Goal: Find specific page/section: Find specific page/section

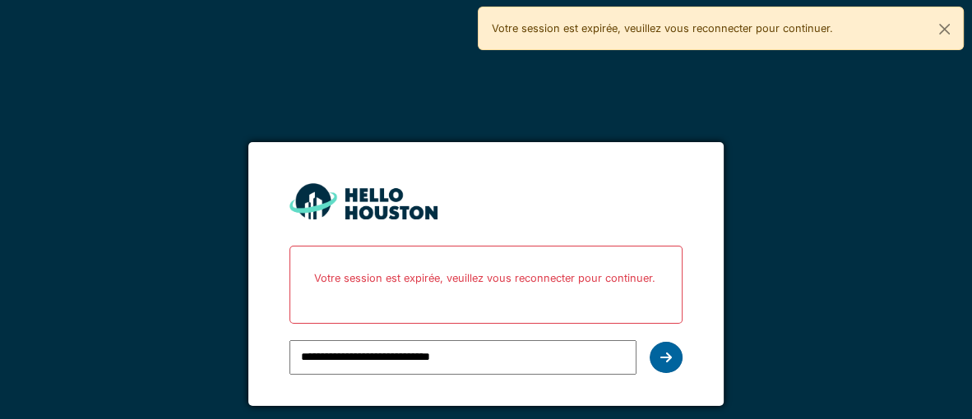
click at [658, 359] on div at bounding box center [665, 357] width 33 height 31
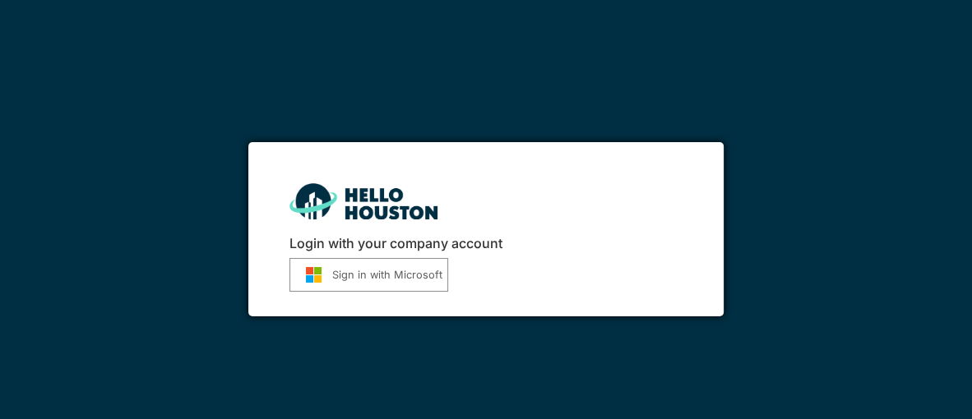
click at [390, 277] on button "Sign in with Microsoft" at bounding box center [368, 275] width 159 height 34
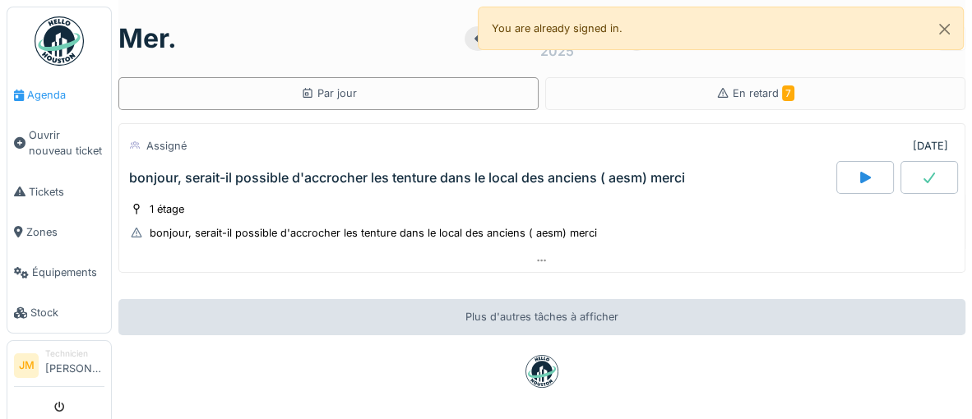
click at [49, 95] on span "Agenda" at bounding box center [65, 95] width 77 height 16
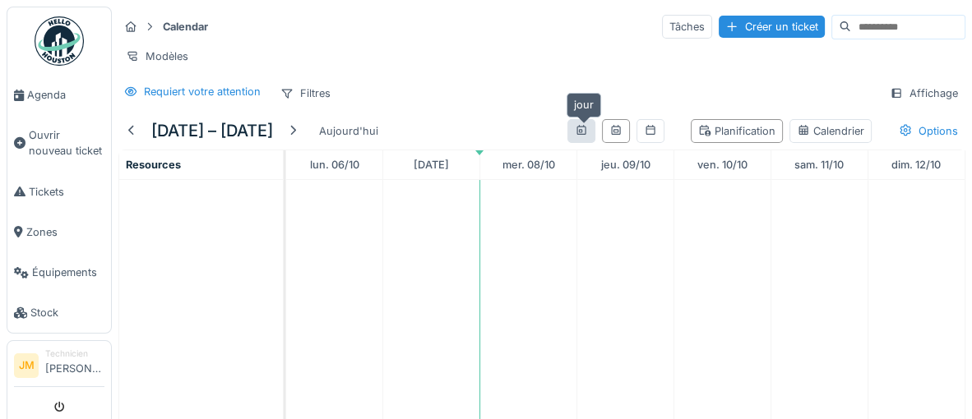
click at [584, 135] on div at bounding box center [581, 131] width 13 height 16
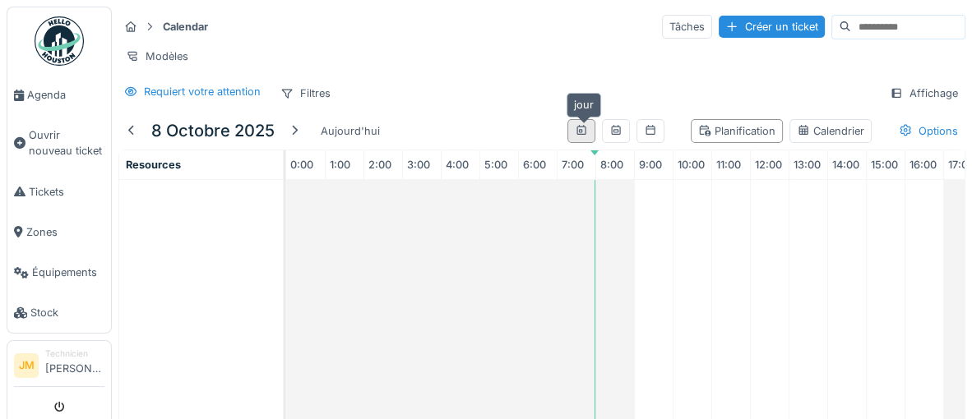
scroll to position [0, 232]
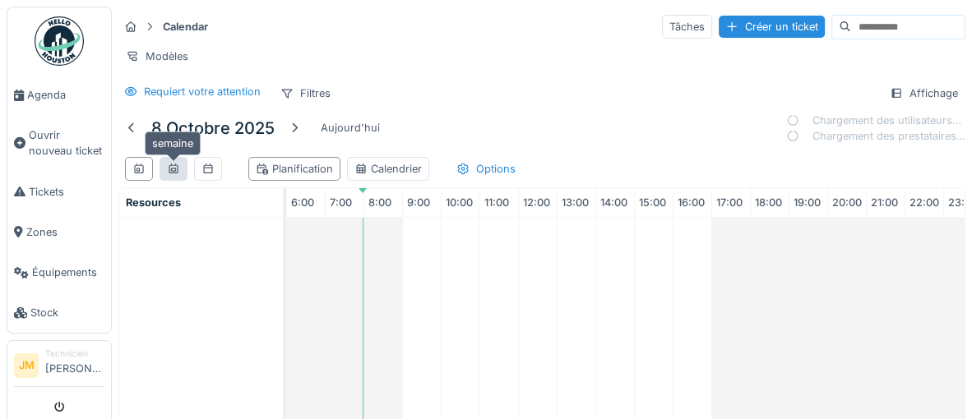
click at [176, 166] on icon at bounding box center [173, 169] width 13 height 11
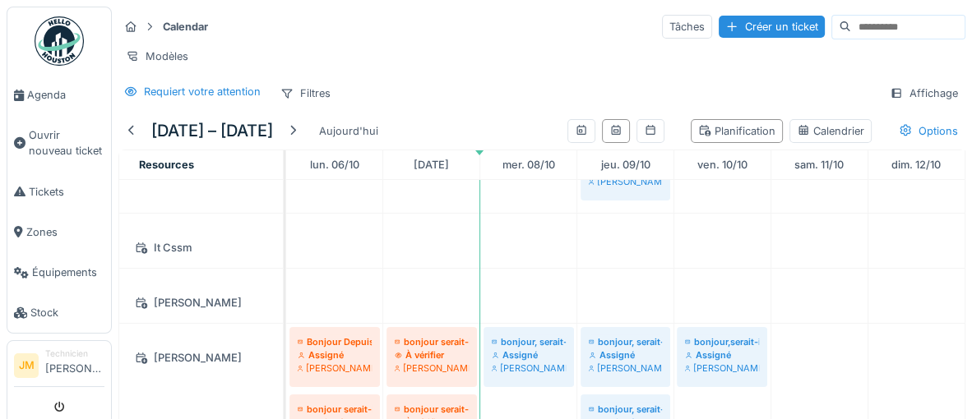
scroll to position [0, 0]
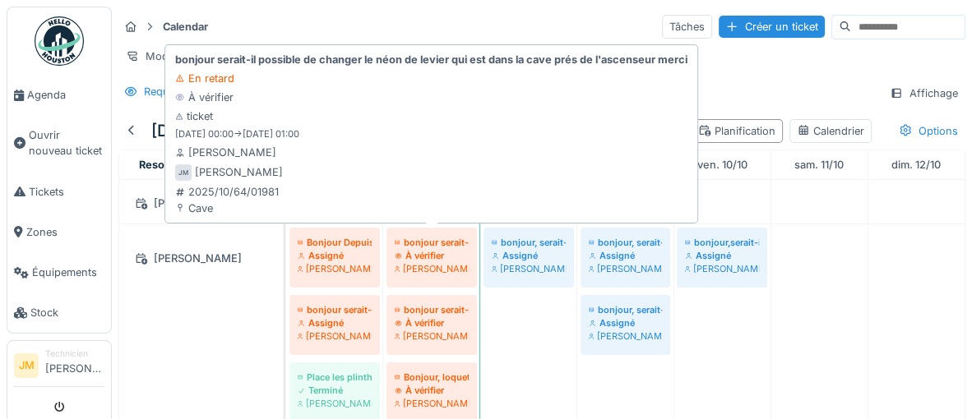
click at [436, 262] on div "[PERSON_NAME]" at bounding box center [432, 268] width 74 height 13
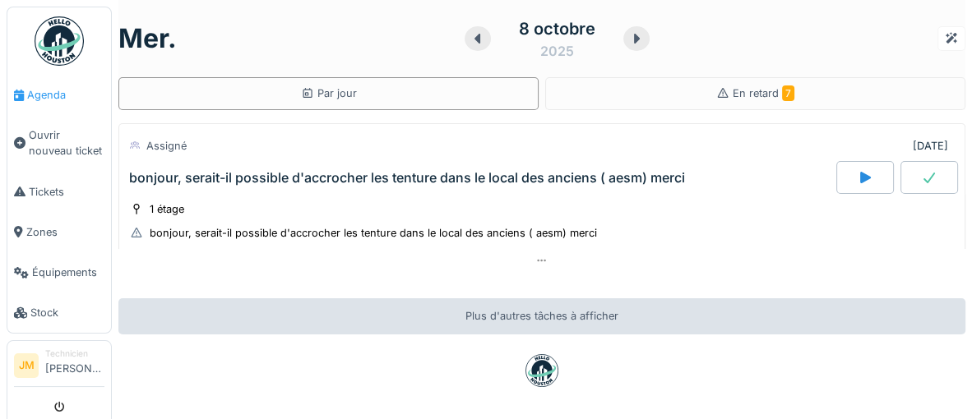
click at [55, 99] on span "Agenda" at bounding box center [65, 95] width 77 height 16
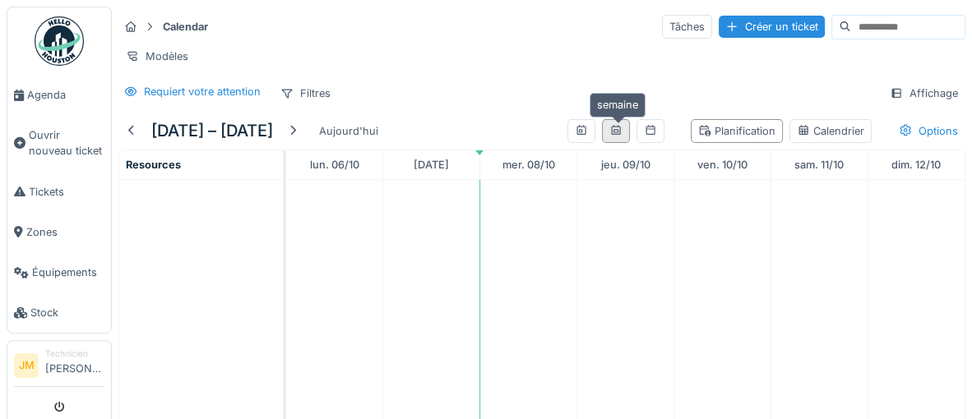
click at [618, 132] on icon at bounding box center [615, 130] width 9 height 10
click at [617, 132] on icon at bounding box center [615, 130] width 13 height 11
click at [650, 131] on icon at bounding box center [650, 130] width 13 height 11
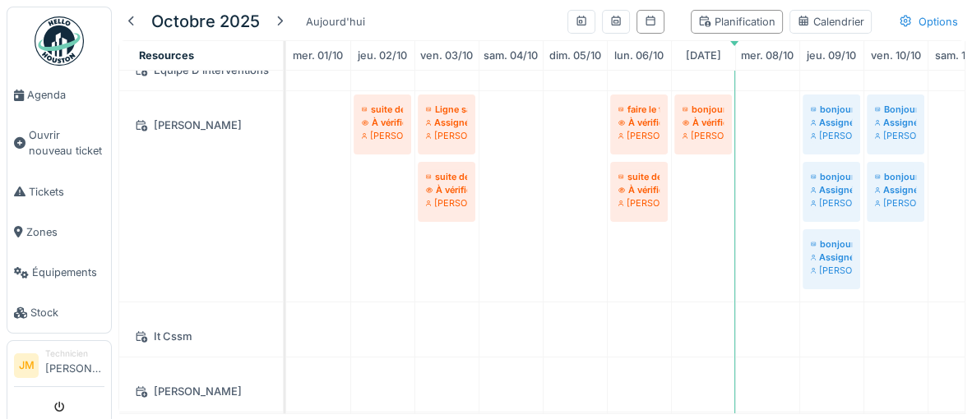
scroll to position [176, 0]
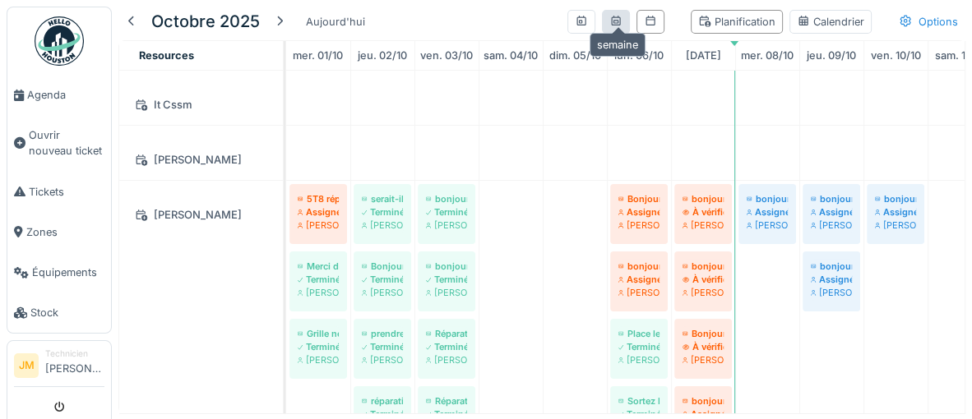
click at [614, 22] on icon at bounding box center [615, 21] width 13 height 11
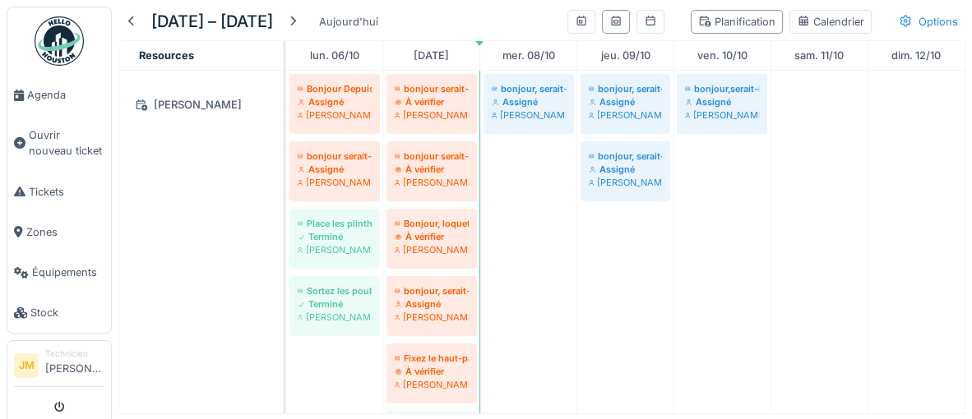
scroll to position [561, 0]
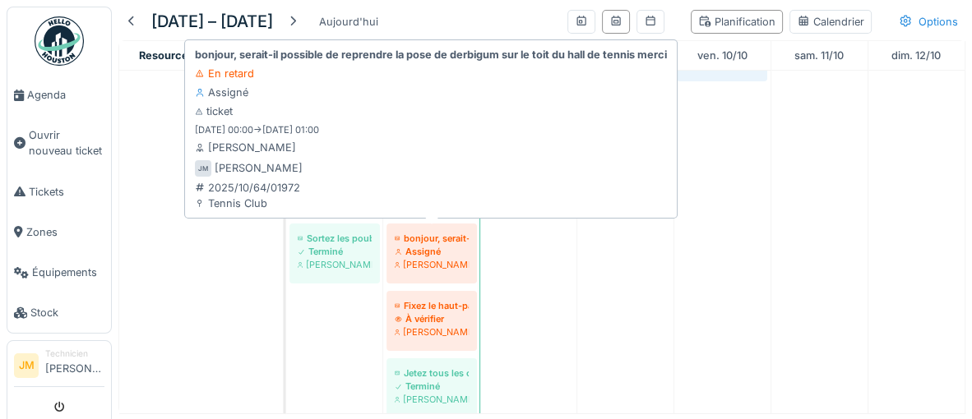
click at [444, 258] on div "[PERSON_NAME]" at bounding box center [432, 264] width 74 height 13
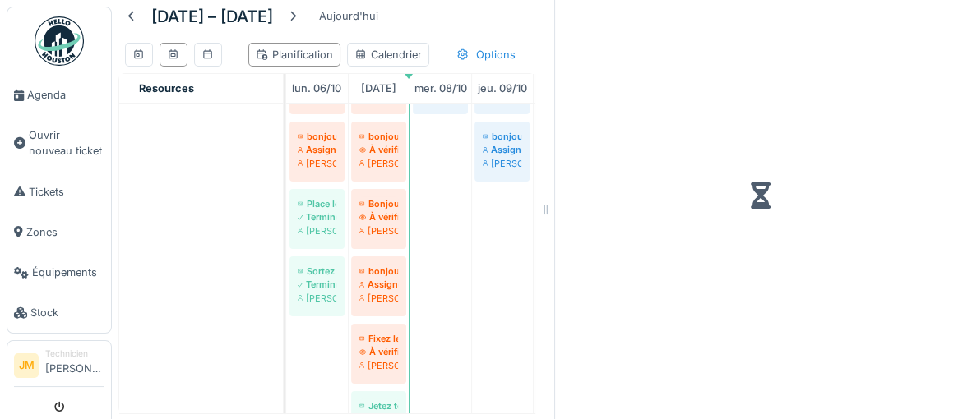
scroll to position [120, 0]
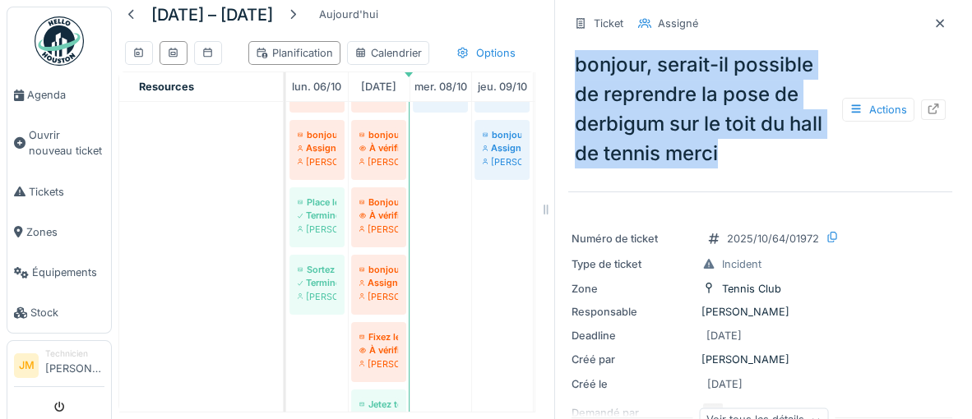
drag, startPoint x: 571, startPoint y: 63, endPoint x: 752, endPoint y: 137, distance: 195.4
click at [764, 144] on div "bonjour, serait-il possible de reprendre la pose de derbigum sur le toit du hal…" at bounding box center [760, 110] width 384 height 132
copy div "bonjour, serait-il possible de reprendre la pose de derbigum sur le toit du hal…"
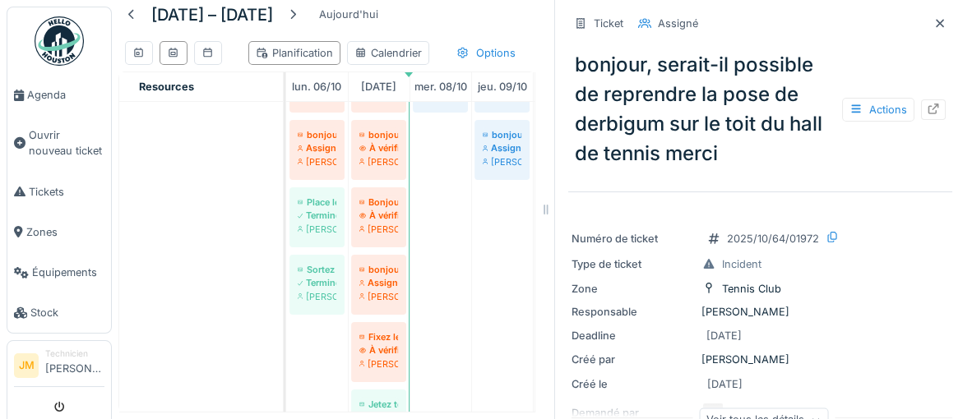
drag, startPoint x: 405, startPoint y: 109, endPoint x: 418, endPoint y: 111, distance: 12.4
click at [286, 111] on div "Bonjour Depuis les grandes vacances, Il y a un problème avec le rideau côté pri…" at bounding box center [286, 289] width 0 height 480
drag, startPoint x: 413, startPoint y: 108, endPoint x: 425, endPoint y: 108, distance: 12.3
click at [425, 108] on link "bonjour, serait-il possible d'accrocher les tenture dans le local des anciens (…" at bounding box center [440, 83] width 55 height 60
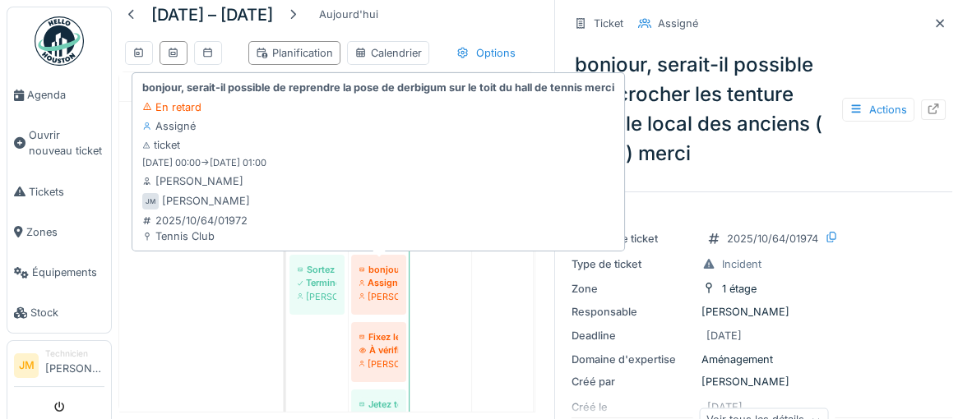
click at [372, 279] on div "Assigné" at bounding box center [378, 282] width 39 height 13
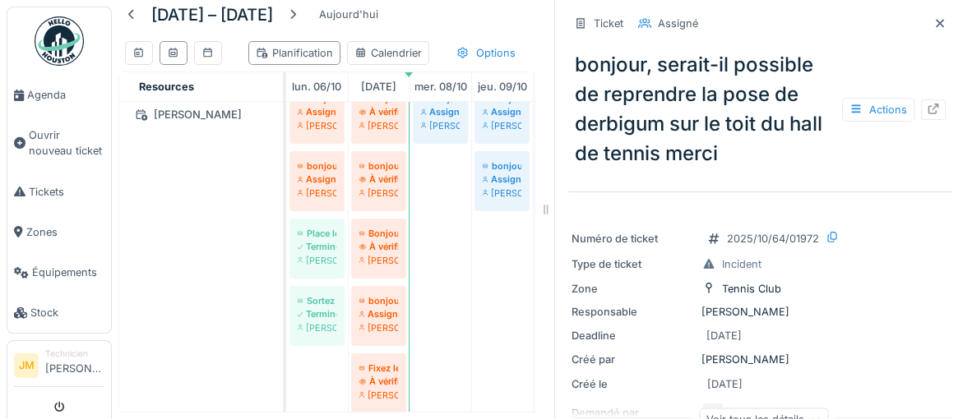
scroll to position [539, 0]
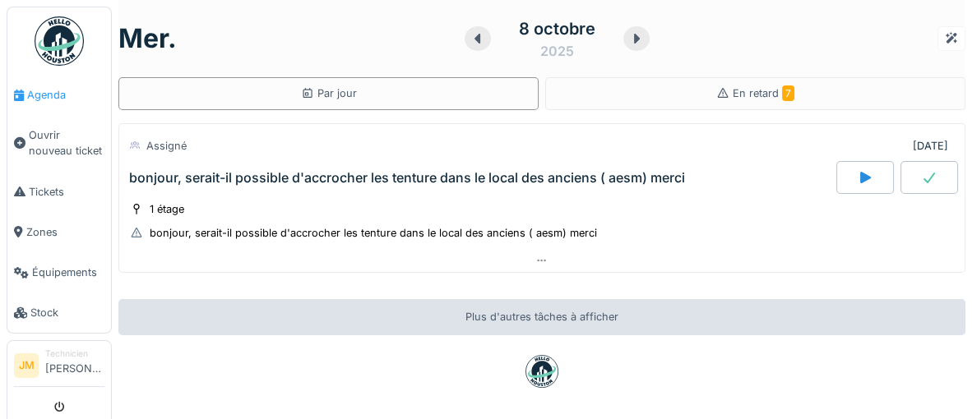
click at [31, 96] on span "Agenda" at bounding box center [65, 95] width 77 height 16
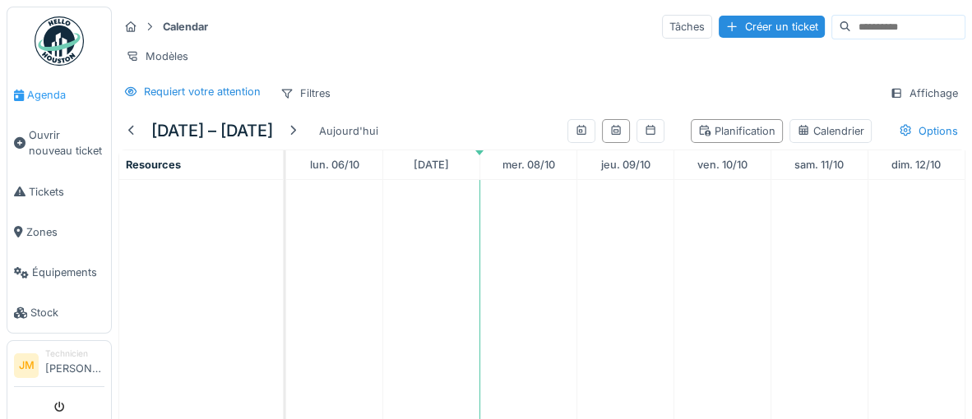
click at [53, 94] on span "Agenda" at bounding box center [65, 95] width 77 height 16
click at [644, 129] on div at bounding box center [650, 131] width 28 height 24
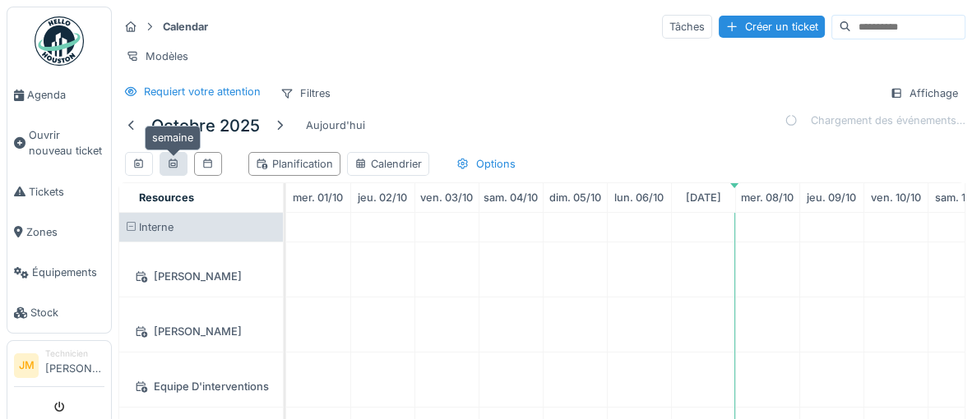
click at [177, 168] on div at bounding box center [173, 164] width 13 height 16
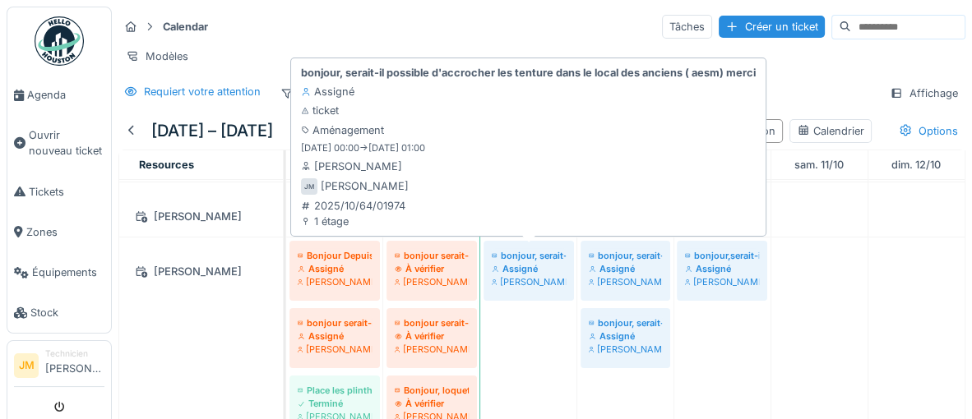
click at [531, 267] on div "Assigné" at bounding box center [529, 268] width 74 height 13
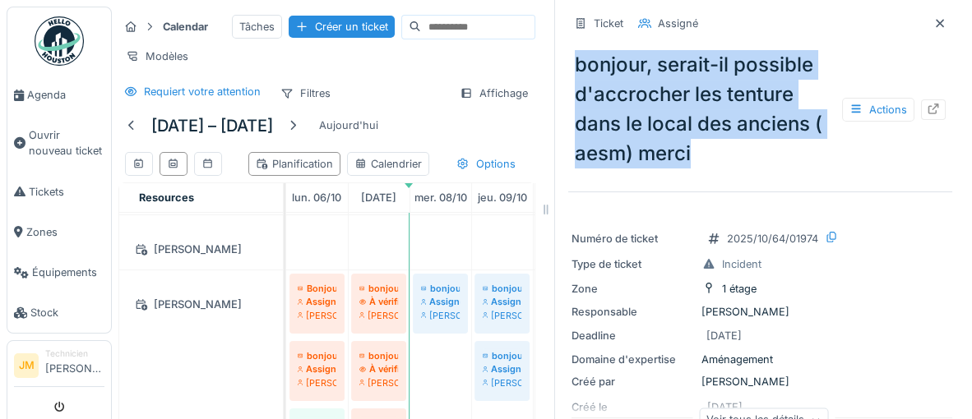
drag, startPoint x: 579, startPoint y: 68, endPoint x: 718, endPoint y: 146, distance: 159.4
click at [718, 146] on div "bonjour, serait-il possible d'accrocher les tenture dans le local des anciens (…" at bounding box center [760, 110] width 384 height 132
click at [713, 174] on div "bonjour, serait-il possible d'accrocher les tenture dans le local des anciens (…" at bounding box center [760, 110] width 384 height 132
